Goal: Task Accomplishment & Management: Use online tool/utility

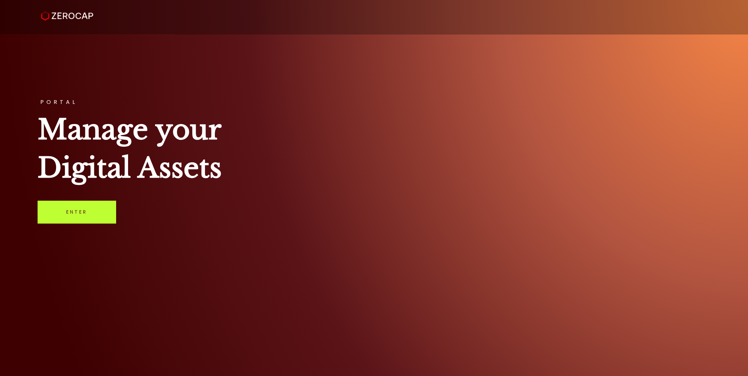
click at [65, 212] on link "Enter" at bounding box center [77, 212] width 78 height 23
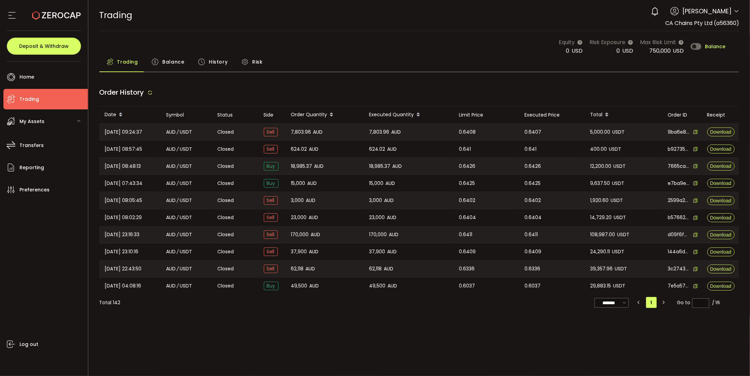
type input "***"
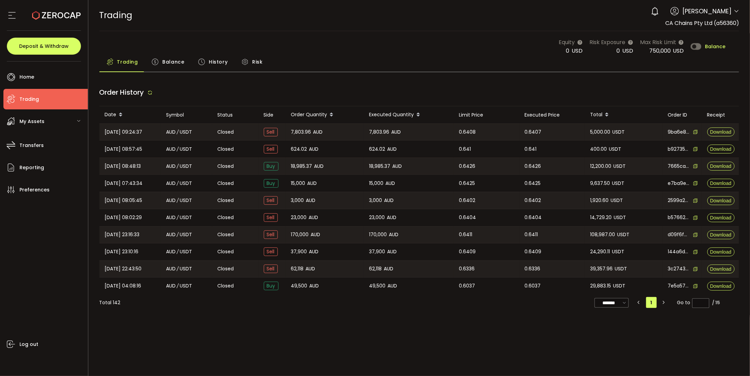
type input "***"
